Goal: Find specific page/section: Find specific page/section

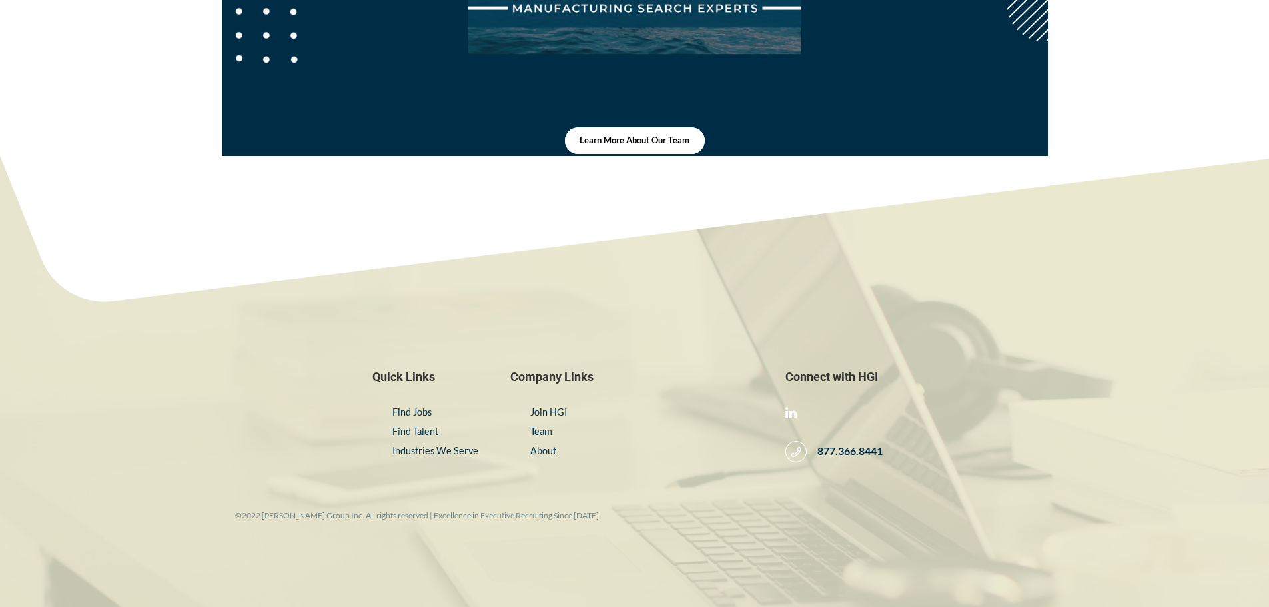
scroll to position [406, 0]
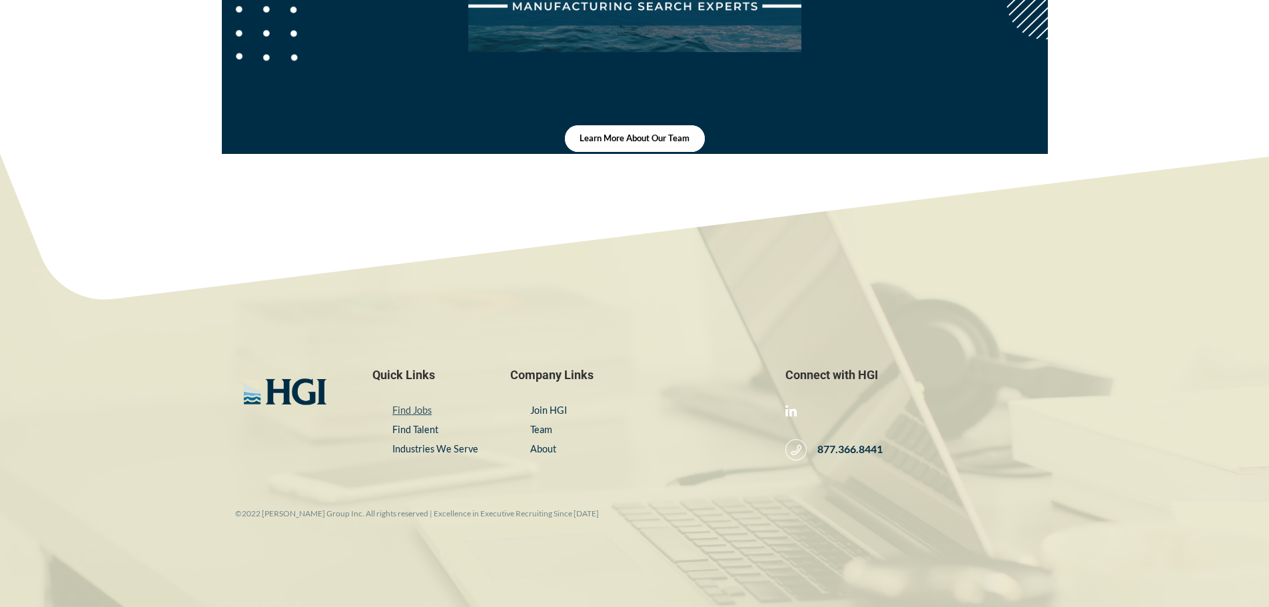
click at [423, 405] on link "Find Jobs" at bounding box center [411, 409] width 39 height 11
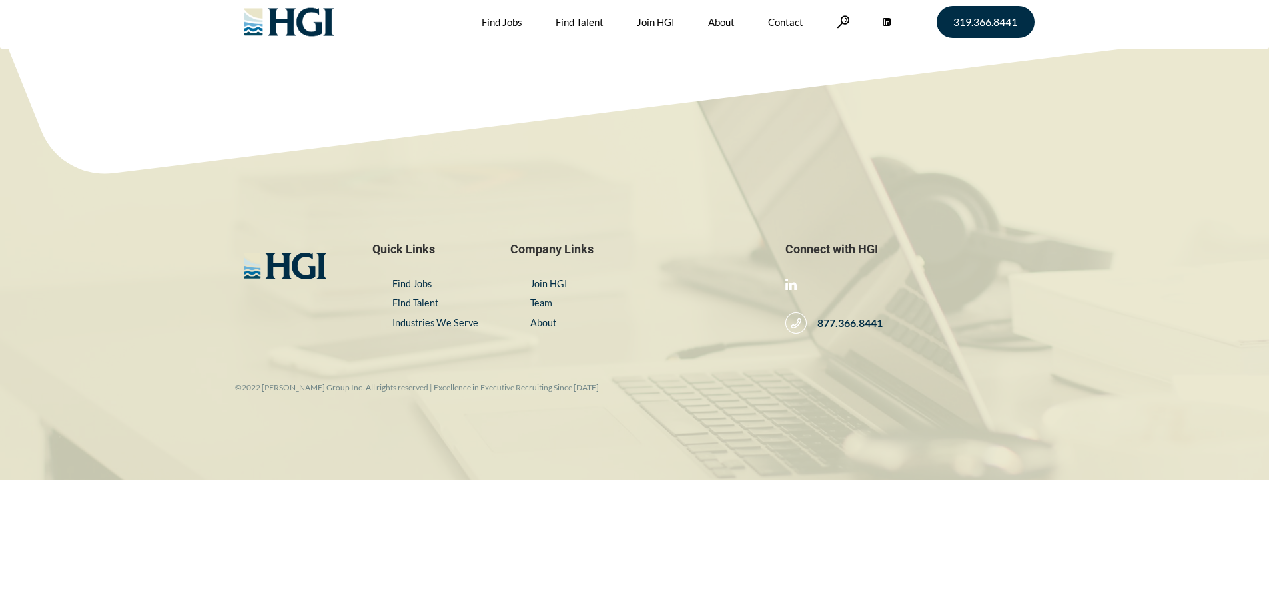
scroll to position [6, 0]
click at [558, 285] on link "Join HGI" at bounding box center [548, 282] width 37 height 11
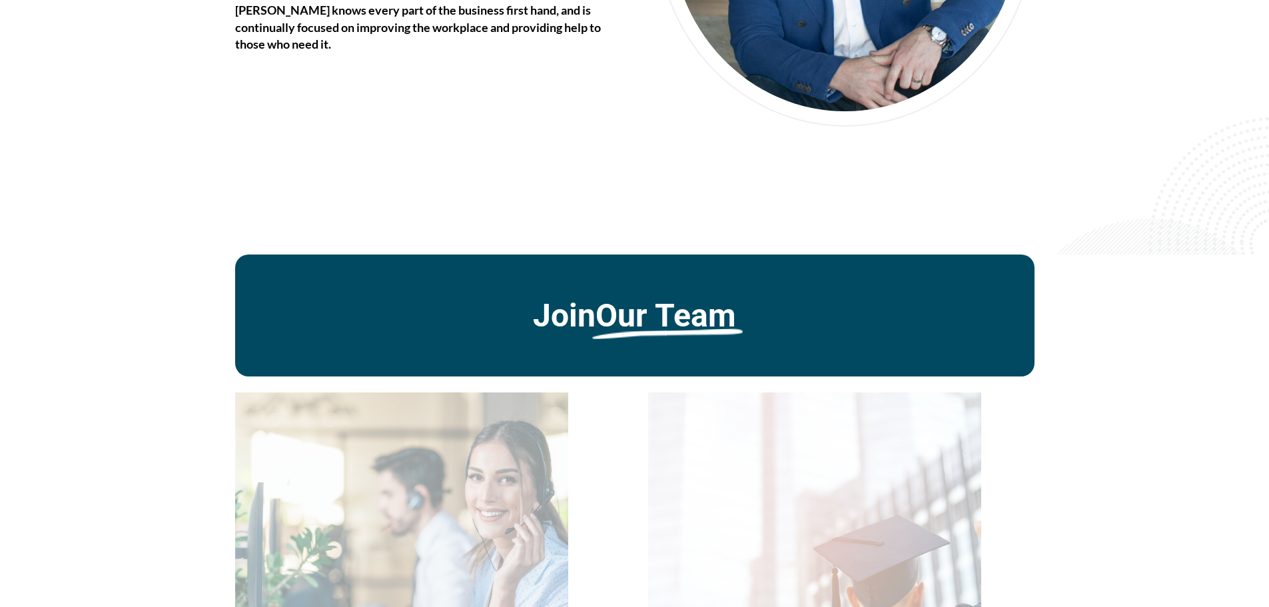
scroll to position [2599, 0]
